Goal: Transaction & Acquisition: Purchase product/service

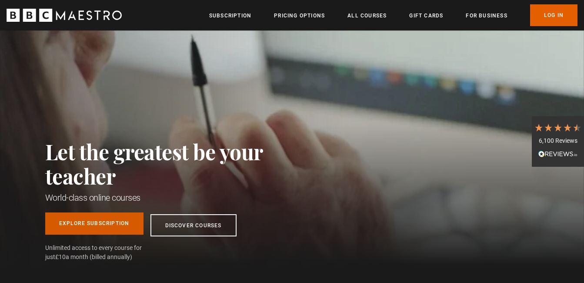
scroll to position [0, 114]
click at [128, 224] on link "Explore Subscription" at bounding box center [94, 223] width 98 height 22
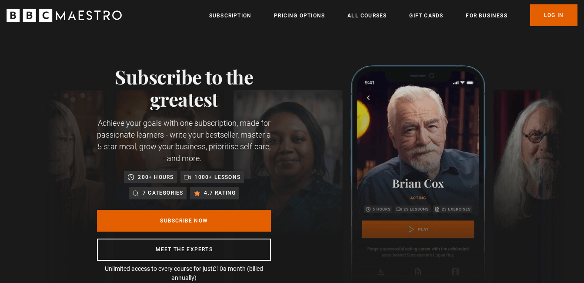
scroll to position [0, 114]
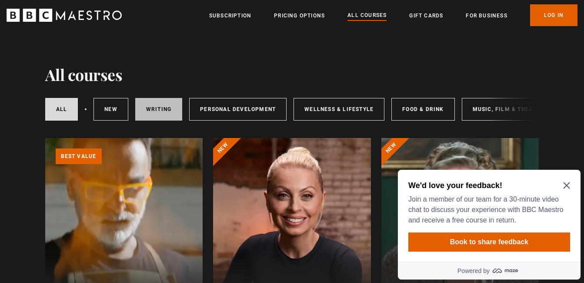
click at [162, 109] on link "Writing" at bounding box center [158, 109] width 47 height 23
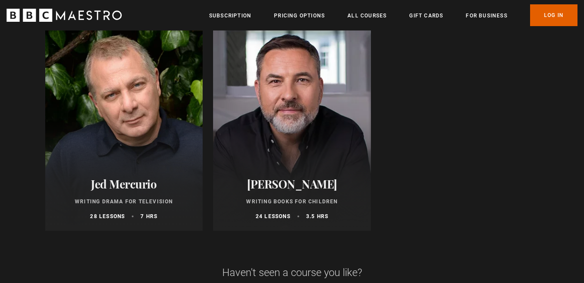
scroll to position [1001, 0]
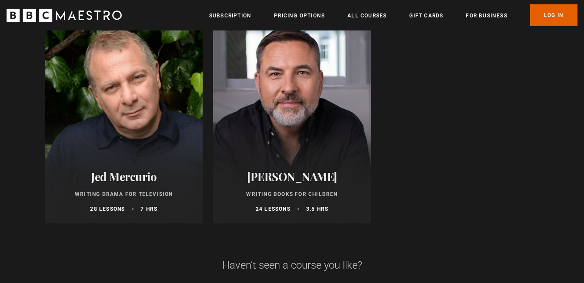
click at [274, 180] on h2 "David Walliams" at bounding box center [292, 176] width 137 height 13
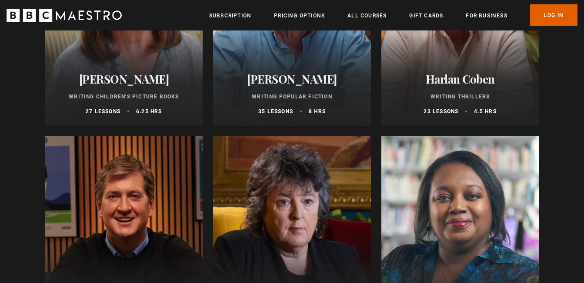
scroll to position [609, 0]
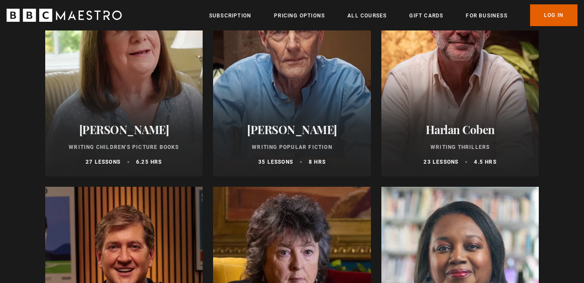
click at [456, 133] on h2 "Harlan Coben" at bounding box center [460, 129] width 137 height 13
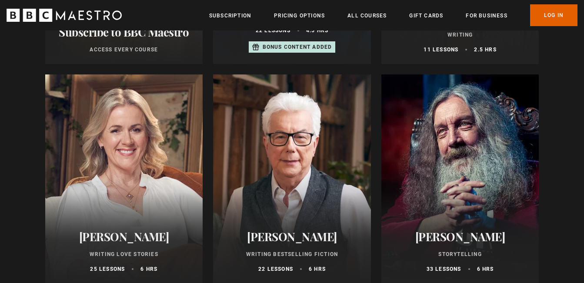
scroll to position [305, 0]
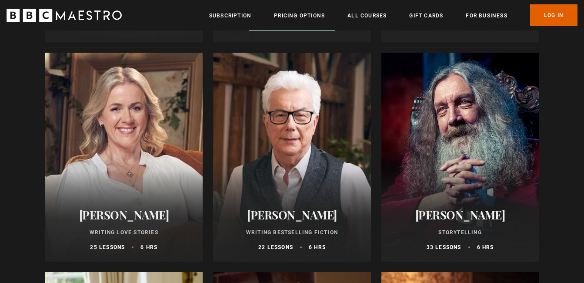
click at [448, 220] on h2 "Alan Moore" at bounding box center [460, 214] width 137 height 13
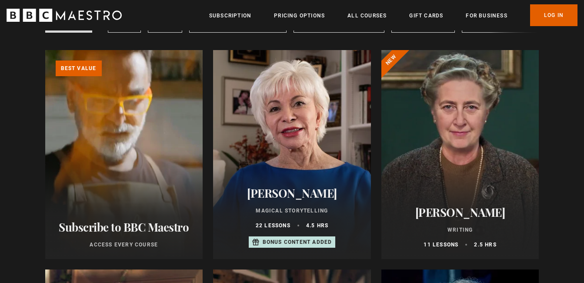
scroll to position [87, 0]
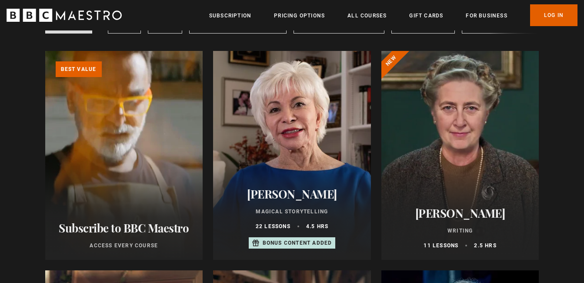
click at [463, 167] on div at bounding box center [461, 155] width 158 height 209
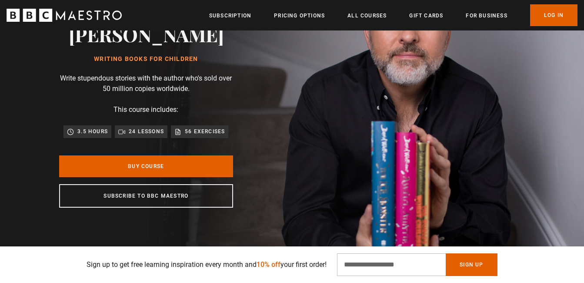
scroll to position [87, 0]
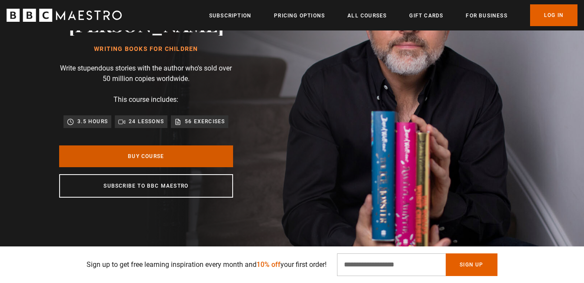
click at [172, 154] on link "Buy Course" at bounding box center [146, 156] width 174 height 22
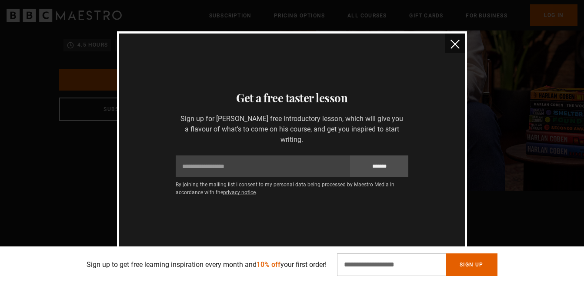
scroll to position [0, 342]
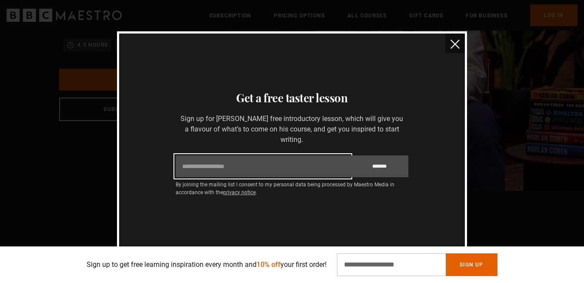
click at [241, 164] on input "Email" at bounding box center [263, 166] width 174 height 22
type input "**********"
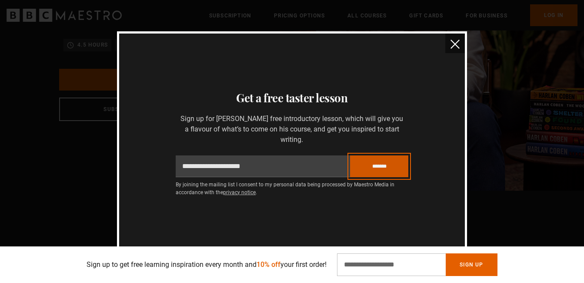
click at [374, 161] on input "*******" at bounding box center [379, 166] width 58 height 22
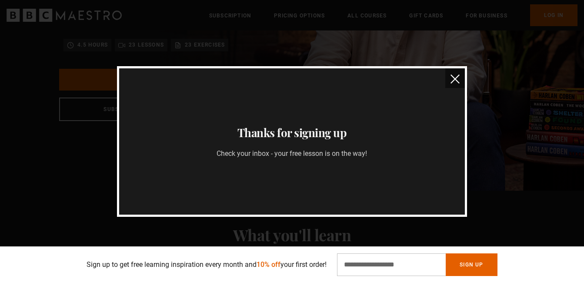
scroll to position [0, 456]
click at [455, 77] on img "close" at bounding box center [455, 78] width 9 height 9
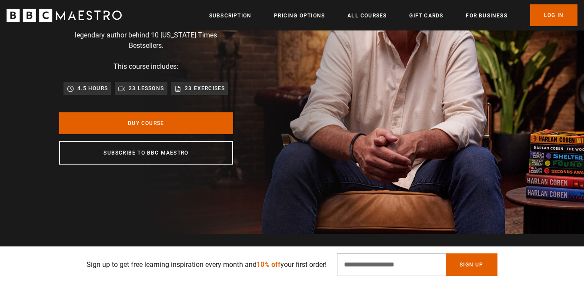
scroll to position [87, 0]
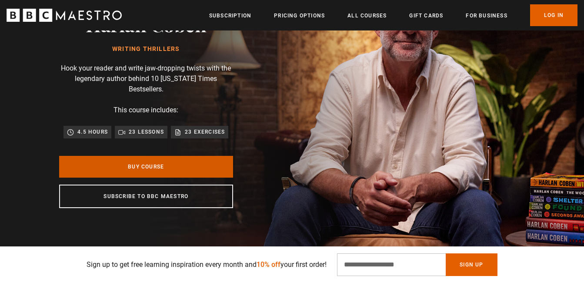
click at [163, 156] on link "Buy Course" at bounding box center [146, 167] width 174 height 22
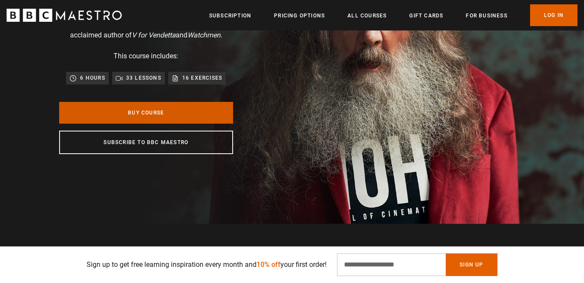
click at [164, 111] on link "Buy Course" at bounding box center [146, 113] width 174 height 22
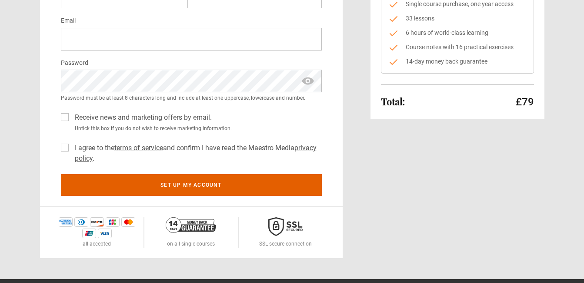
scroll to position [174, 0]
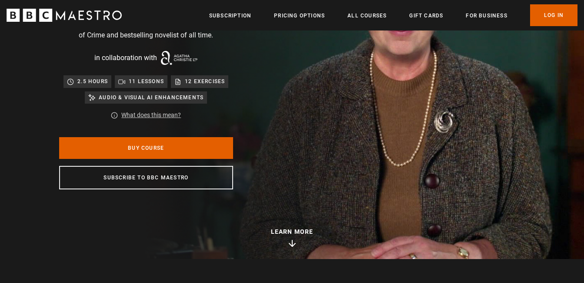
scroll to position [174, 0]
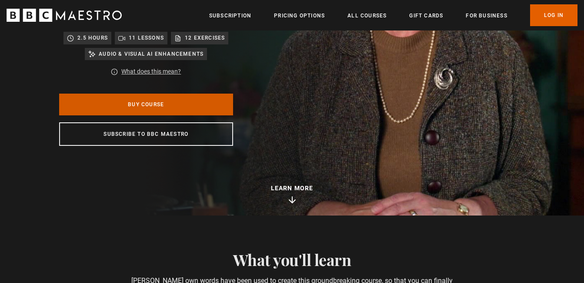
click at [186, 104] on link "Buy Course" at bounding box center [146, 105] width 174 height 22
